Goal: Navigation & Orientation: Find specific page/section

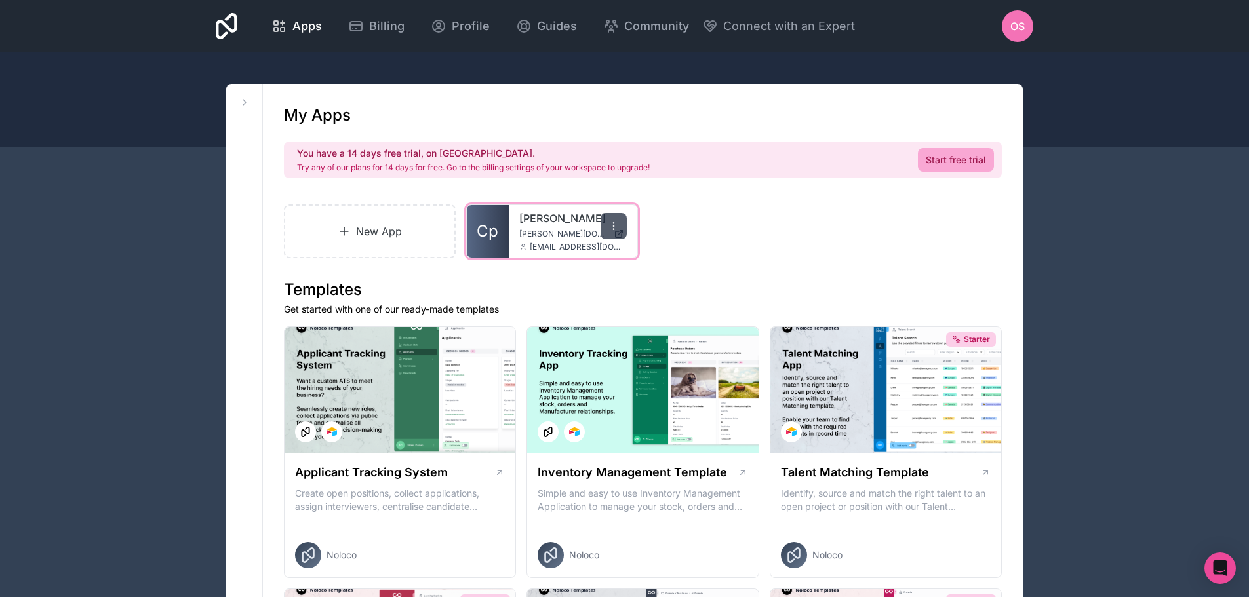
click at [612, 225] on icon at bounding box center [613, 226] width 10 height 10
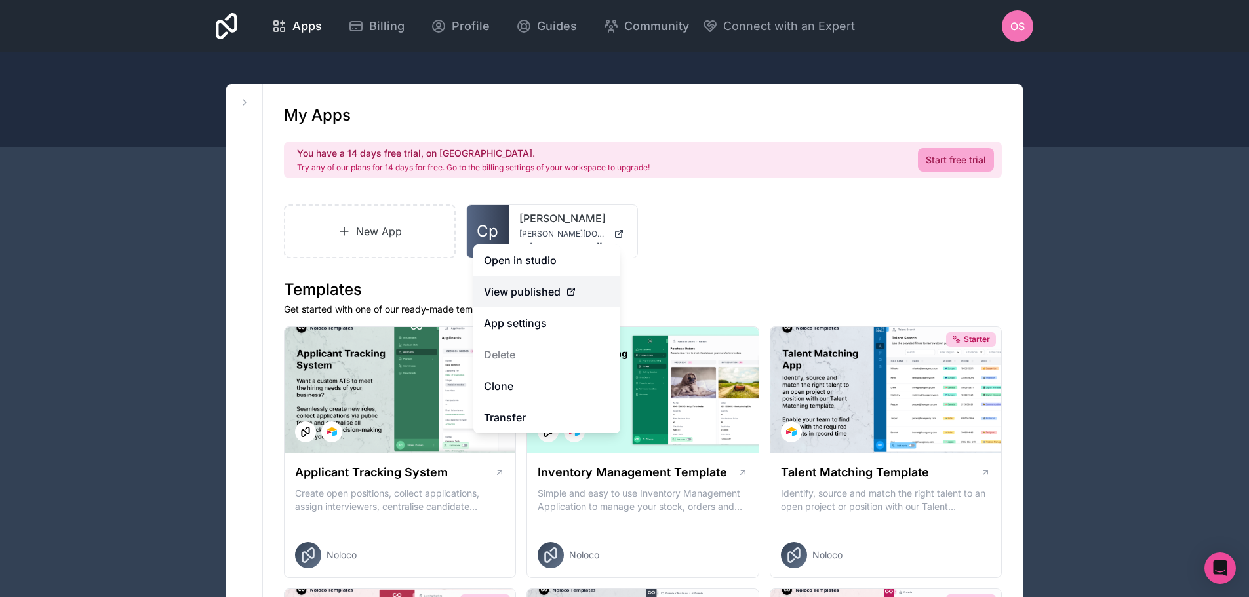
click at [546, 293] on span "View published" at bounding box center [522, 292] width 77 height 16
click at [570, 289] on icon at bounding box center [571, 292] width 10 height 10
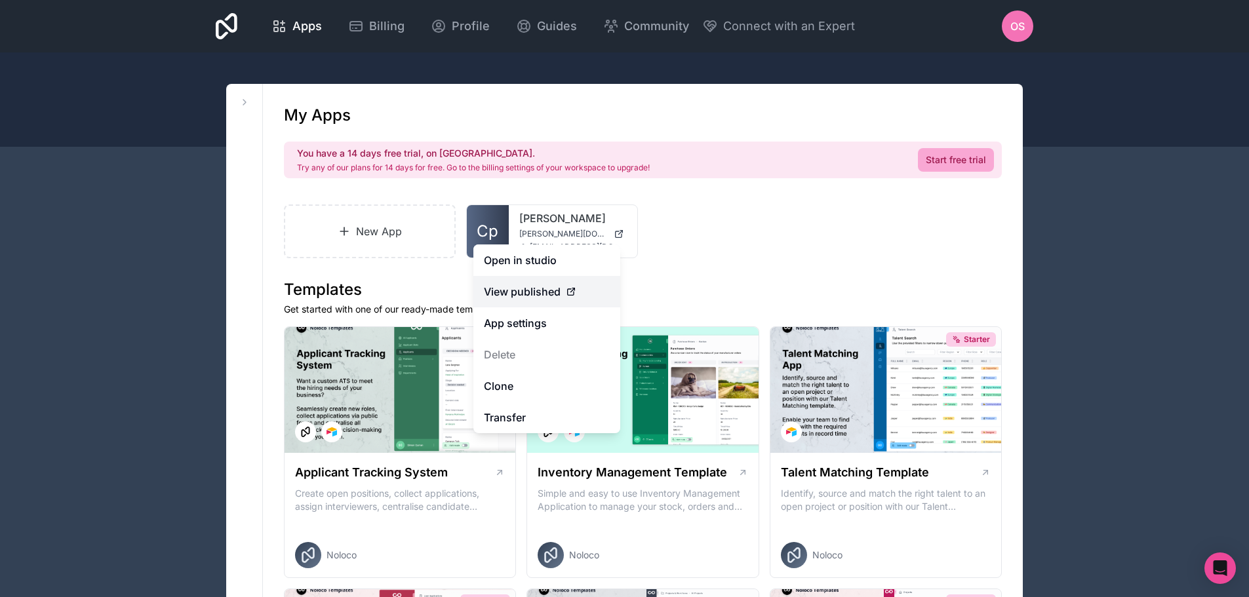
click at [521, 289] on span "View published" at bounding box center [522, 292] width 77 height 16
click at [517, 319] on link "App settings" at bounding box center [546, 323] width 147 height 31
